Goal: Task Accomplishment & Management: Complete application form

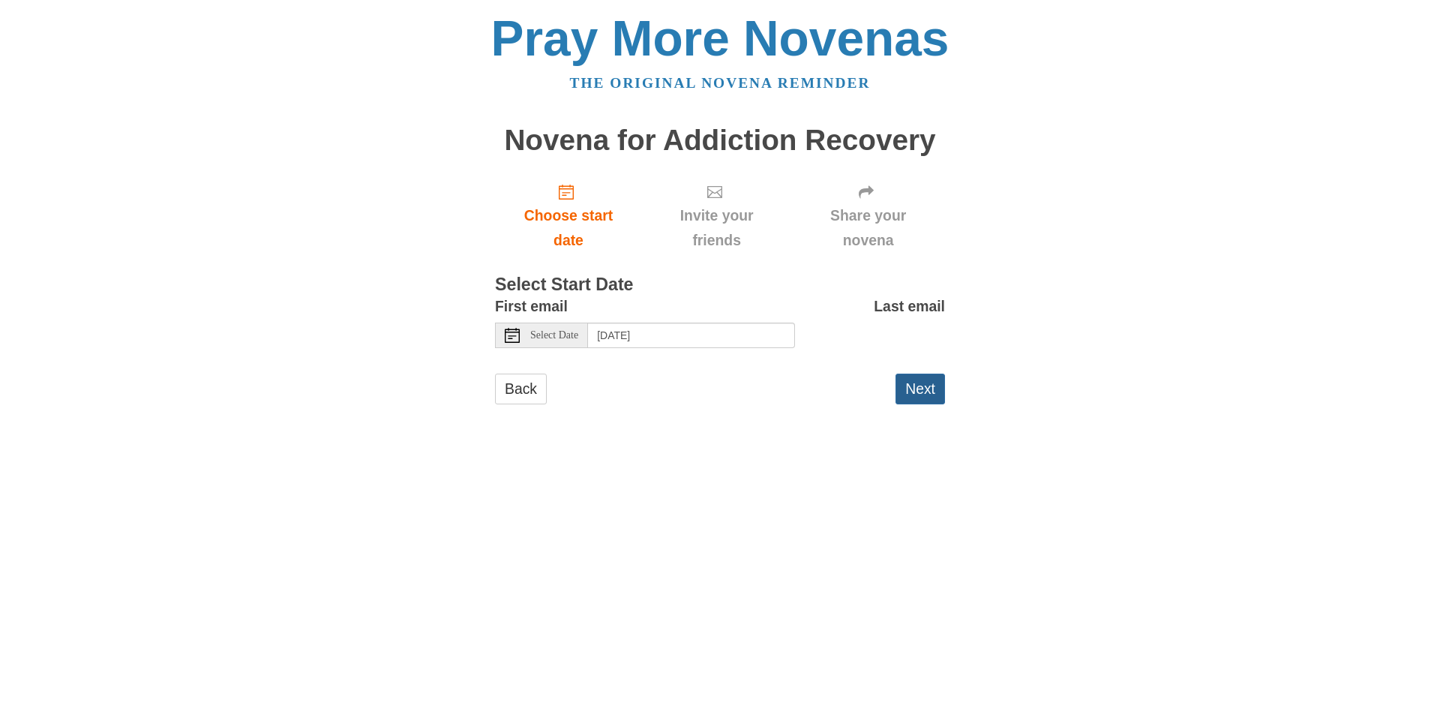
click at [926, 391] on button "Next" at bounding box center [919, 388] width 49 height 31
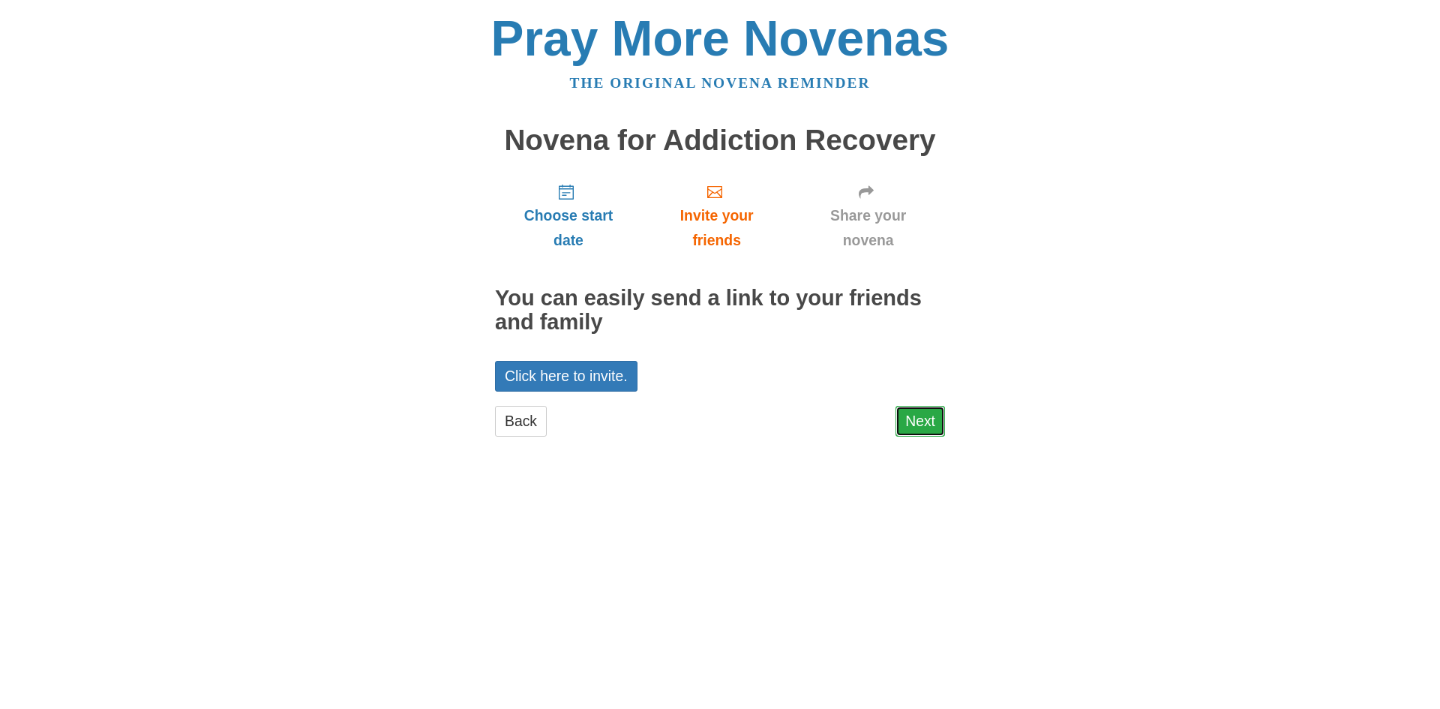
click at [926, 420] on link "Next" at bounding box center [919, 421] width 49 height 31
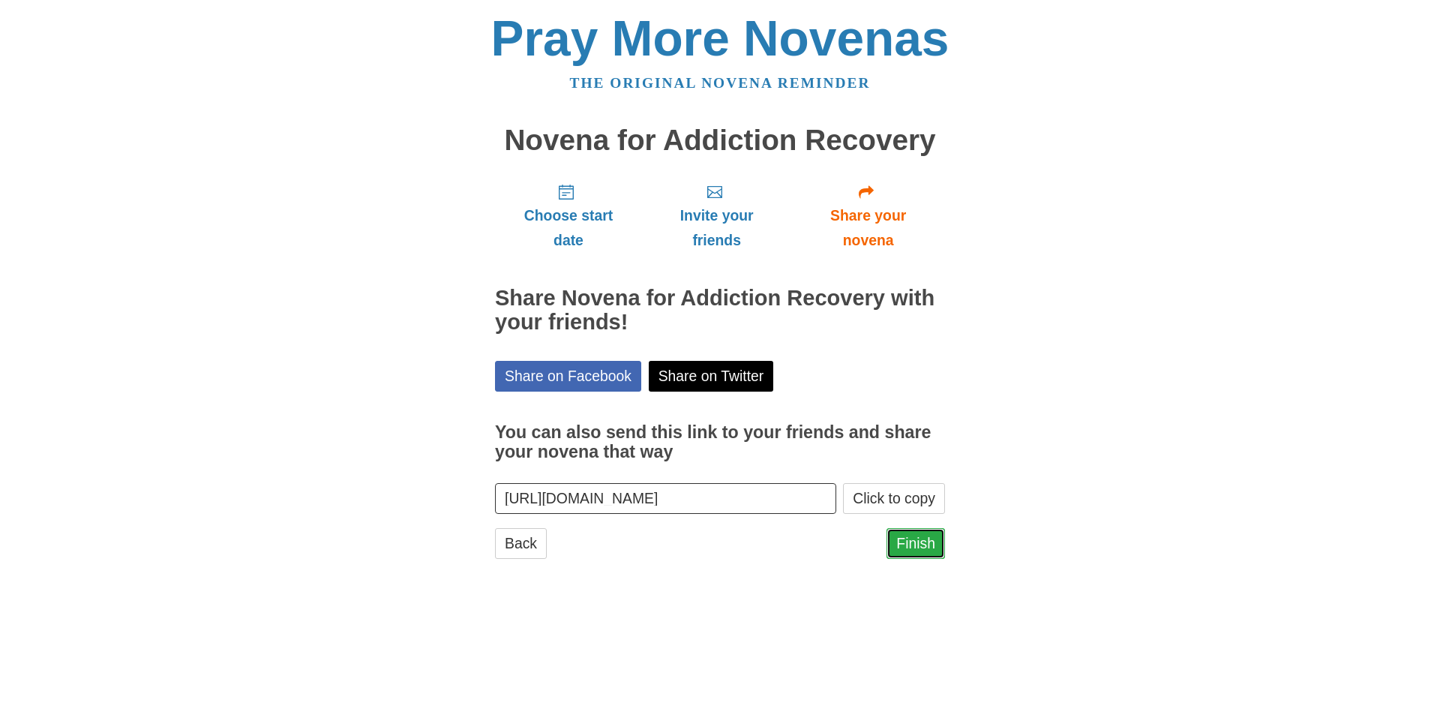
click at [905, 545] on link "Finish" at bounding box center [915, 543] width 58 height 31
